Goal: Navigation & Orientation: Find specific page/section

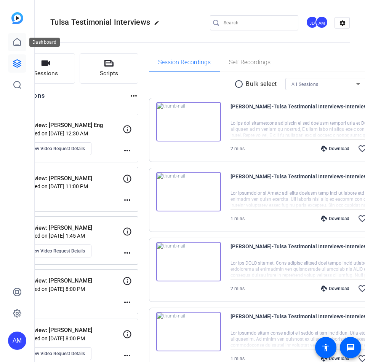
click at [13, 45] on icon at bounding box center [17, 42] width 9 height 9
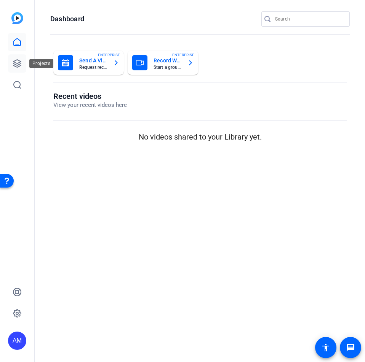
click at [24, 67] on link at bounding box center [17, 63] width 18 height 18
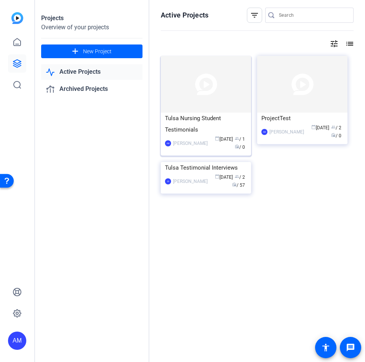
click at [200, 128] on div "Tulsa Nursing Student Testimonials" at bounding box center [206, 124] width 82 height 23
